Goal: Navigation & Orientation: Find specific page/section

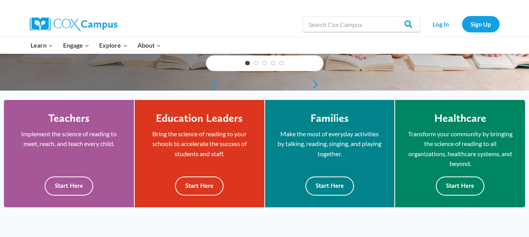
scroll to position [177, 0]
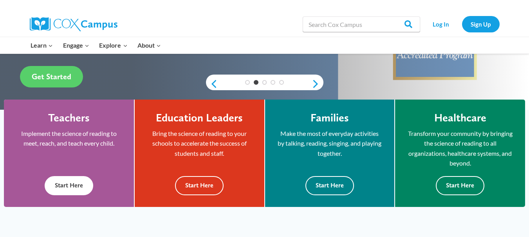
click at [73, 180] on button "Start Here" at bounding box center [69, 185] width 49 height 19
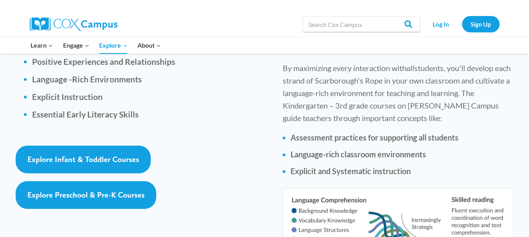
scroll to position [1201, 0]
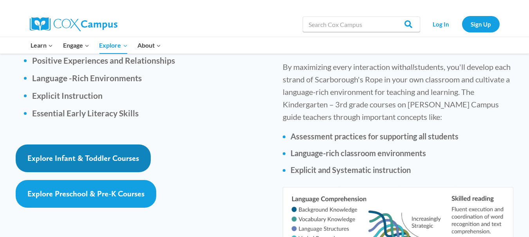
click at [114, 154] on span "Explore Infant & Toddler Courses" at bounding box center [83, 158] width 112 height 9
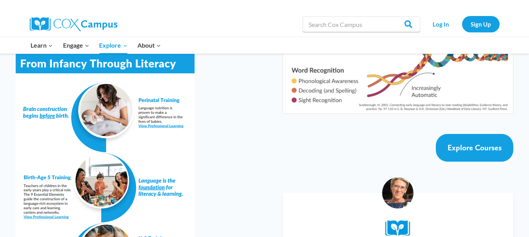
scroll to position [1407, 0]
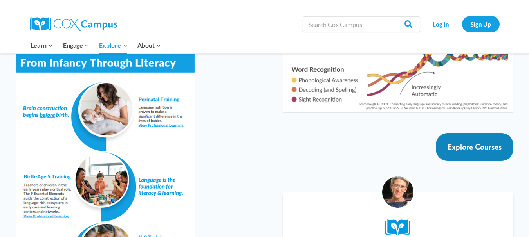
click at [489, 142] on span "Explore Courses" at bounding box center [474, 146] width 54 height 9
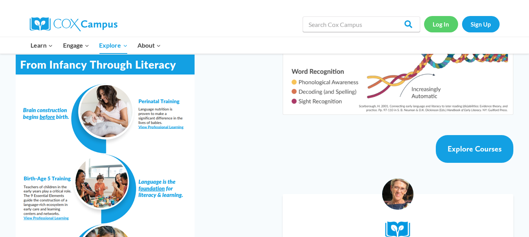
click at [440, 29] on link "Log In" at bounding box center [441, 24] width 34 height 16
